Goal: Find specific page/section: Find specific page/section

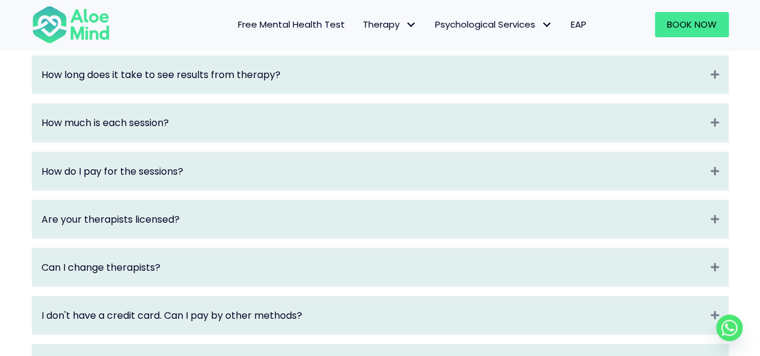
scroll to position [2211, 0]
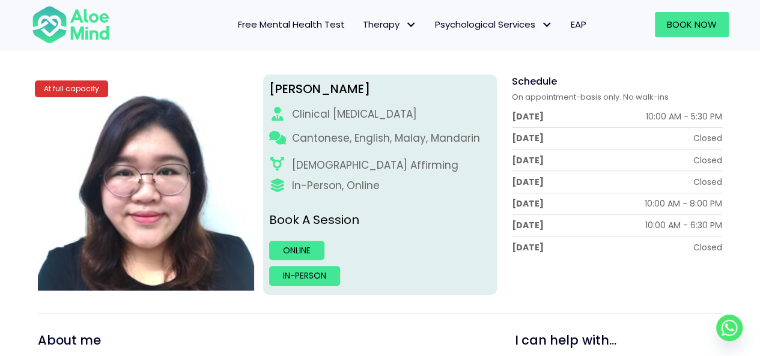
scroll to position [120, 0]
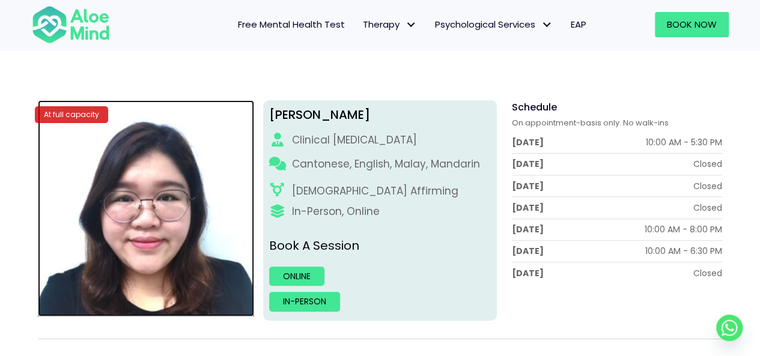
drag, startPoint x: 154, startPoint y: 181, endPoint x: 99, endPoint y: 205, distance: 60.2
click at [99, 205] on img at bounding box center [146, 208] width 216 height 216
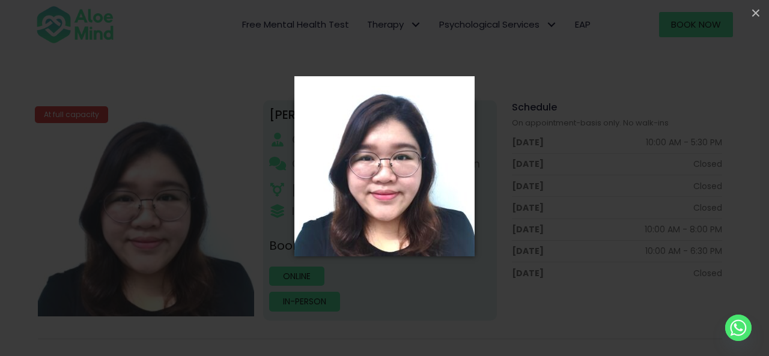
click at [625, 173] on div "Loading..." at bounding box center [384, 178] width 769 height 356
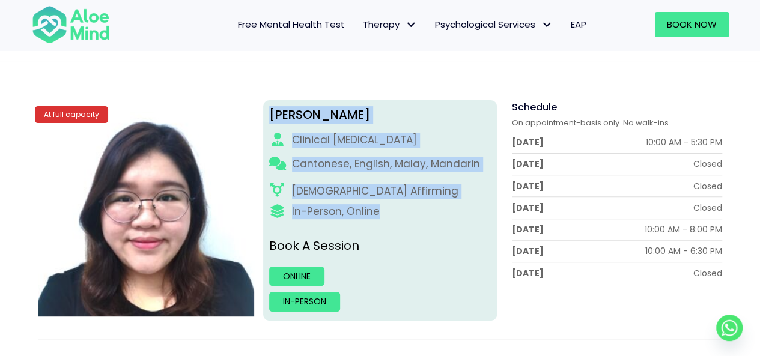
drag, startPoint x: 271, startPoint y: 116, endPoint x: 386, endPoint y: 212, distance: 149.6
click at [386, 212] on div "[PERSON_NAME] Clinical [MEDICAL_DATA] Cantonese, English, Malay, Mandarin [DEMO…" at bounding box center [380, 210] width 234 height 220
copy div "[PERSON_NAME] Clinical [MEDICAL_DATA] Cantonese, English, Malay, Mandarin [DEMO…"
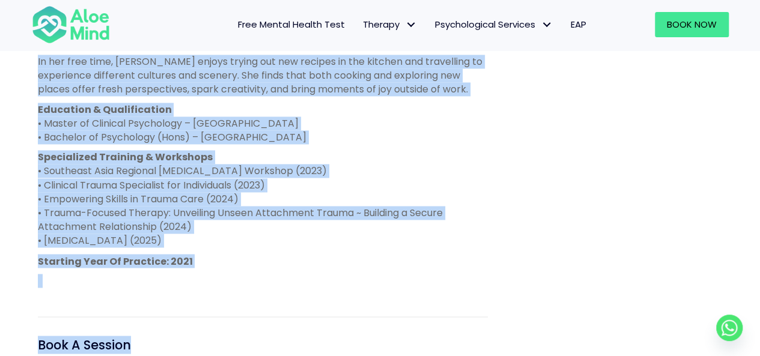
scroll to position [1050, 0]
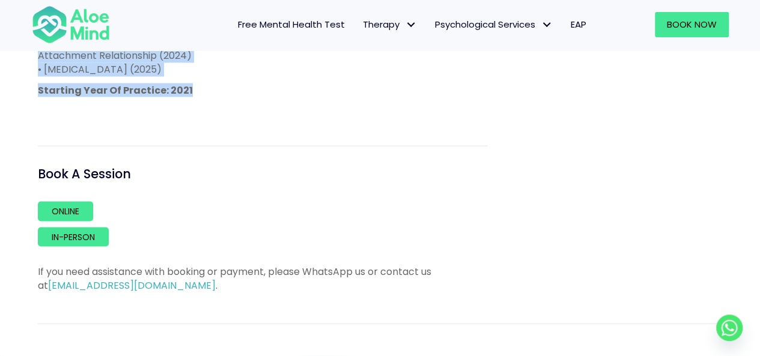
drag, startPoint x: 37, startPoint y: 162, endPoint x: 288, endPoint y: 98, distance: 258.2
copy div "Lor Ipsu do s ametcons adipiscingel seddoeiusm temp inc Utlaboree Dolorem al En…"
